Goal: Task Accomplishment & Management: Complete application form

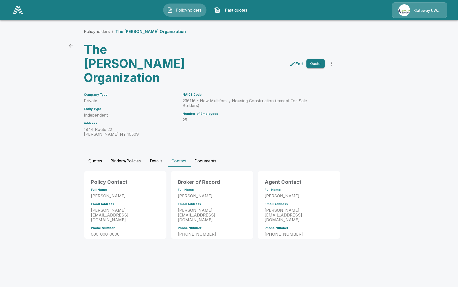
click at [17, 9] on img at bounding box center [18, 10] width 10 height 8
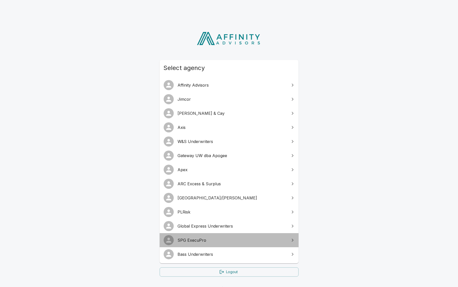
click at [205, 238] on span "SPG ExecuPro" at bounding box center [232, 240] width 109 height 6
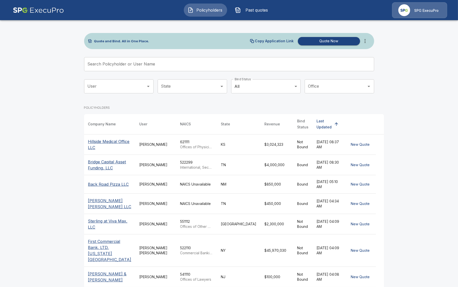
click at [140, 165] on div "[PERSON_NAME]" at bounding box center [156, 164] width 33 height 5
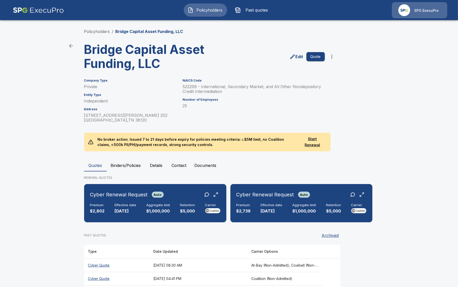
click at [294, 56] on icon "edit" at bounding box center [292, 56] width 5 height 5
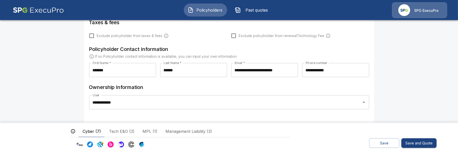
scroll to position [265, 0]
click at [424, 145] on button "Save and Quote" at bounding box center [418, 143] width 35 height 10
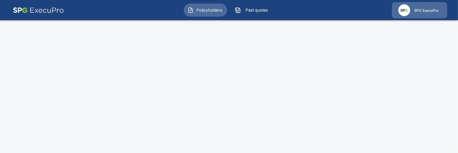
drag, startPoint x: 246, startPoint y: 152, endPoint x: 245, endPoint y: 145, distance: 7.3
click at [245, 27] on html "Policyholders Past quotes SPG ExecuPro" at bounding box center [229, 13] width 458 height 27
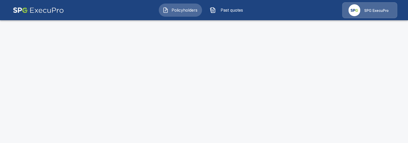
click at [191, 9] on span "Policyholders" at bounding box center [185, 10] width 28 height 6
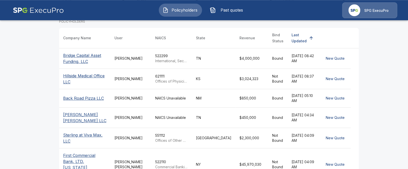
scroll to position [87, 0]
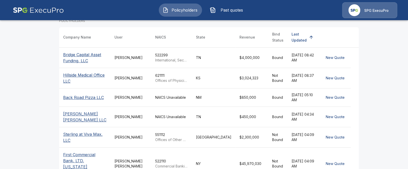
click at [236, 102] on td "$850,000" at bounding box center [252, 97] width 33 height 18
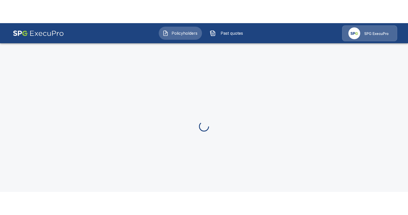
scroll to position [19, 0]
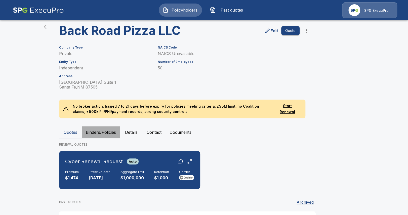
click at [99, 130] on button "Binders/Policies" at bounding box center [101, 132] width 38 height 12
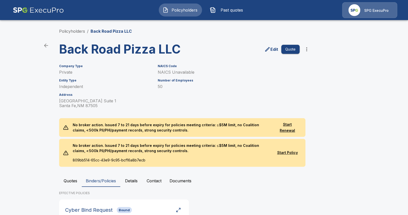
scroll to position [0, 0]
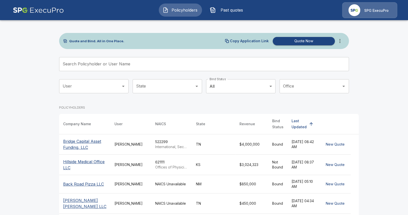
click at [44, 118] on main "Quote and Bind. All in One Place. Copy Application Link Quote Now Search Policy…" at bounding box center [204, 185] width 408 height 370
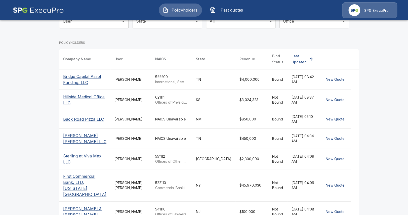
scroll to position [64, 0]
click at [41, 124] on main "Quote and Bind. All in One Place. Copy Application Link Quote Now Search Policy…" at bounding box center [204, 121] width 408 height 370
